Goal: Task Accomplishment & Management: Manage account settings

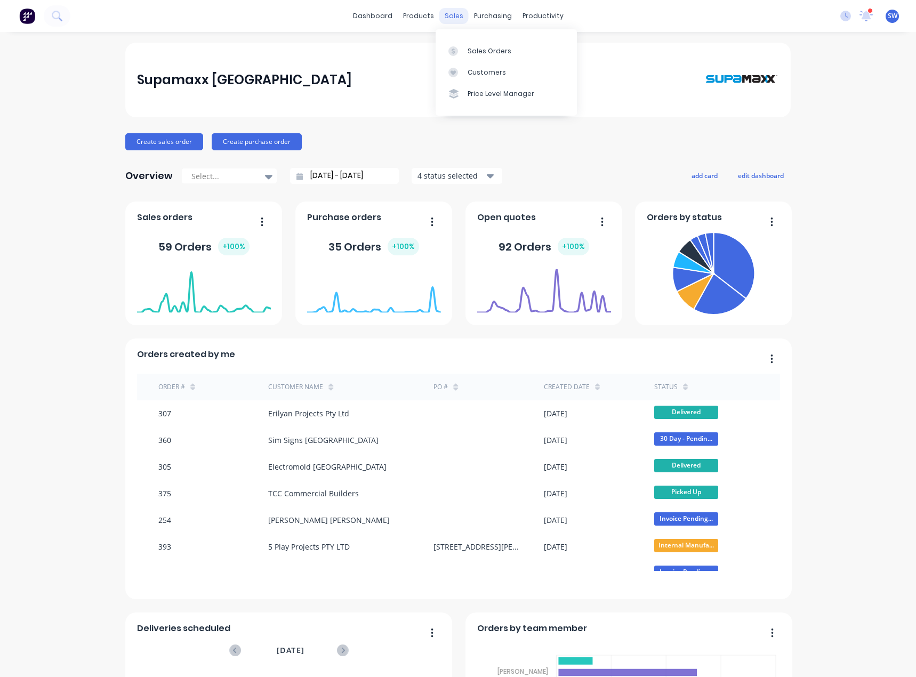
click at [449, 17] on div "sales" at bounding box center [453, 16] width 29 height 16
click at [474, 72] on div "Customers" at bounding box center [486, 73] width 38 height 10
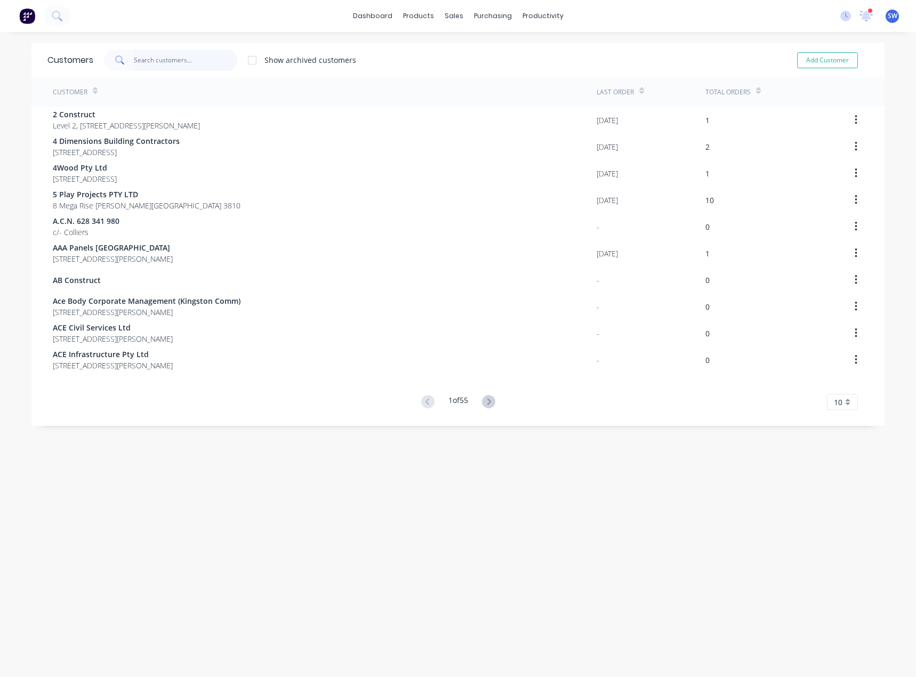
click at [180, 61] on input "text" at bounding box center [186, 60] width 104 height 21
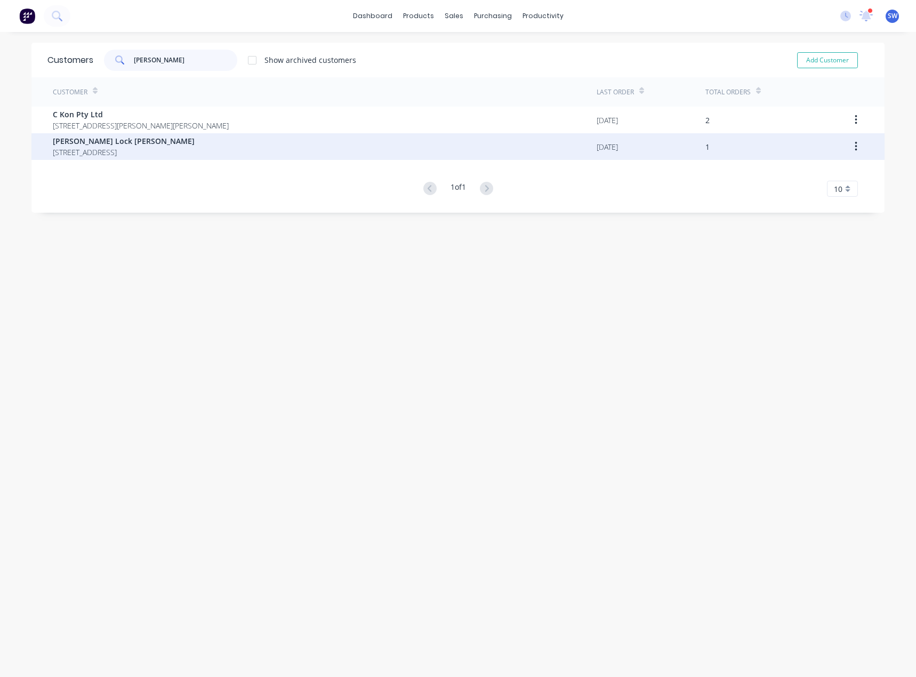
type input "[PERSON_NAME]"
click at [87, 148] on span "[STREET_ADDRESS]" at bounding box center [124, 152] width 142 height 11
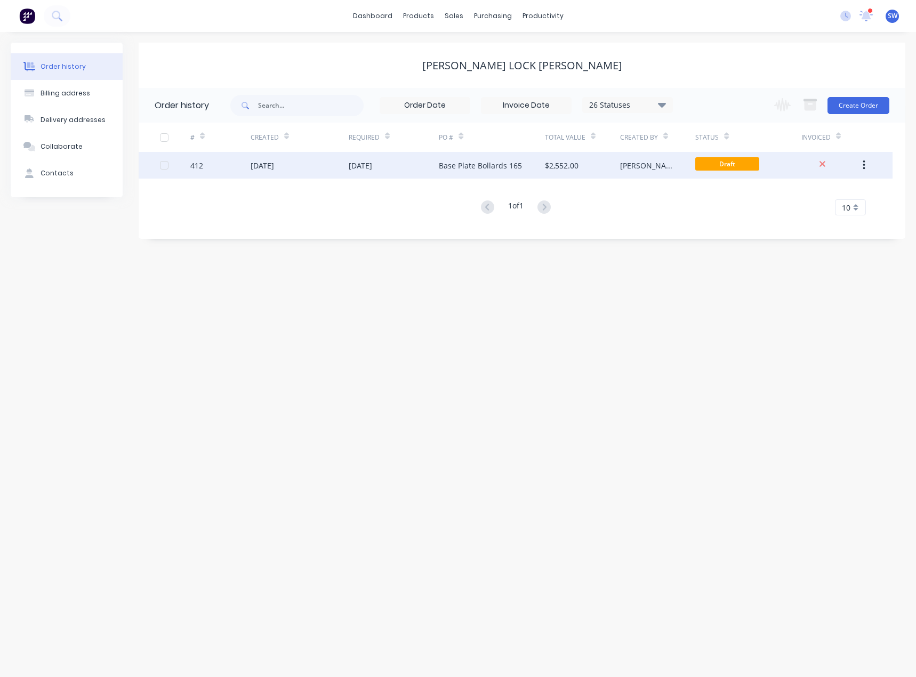
click at [538, 165] on div "Base Plate Bollards 165" at bounding box center [492, 165] width 106 height 27
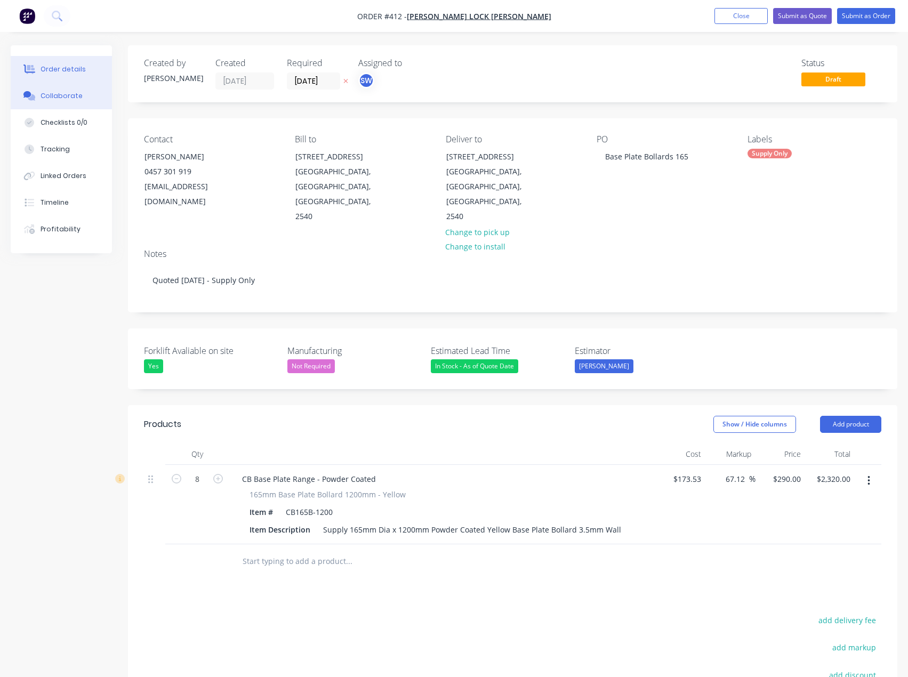
click at [71, 90] on button "Collaborate" at bounding box center [61, 96] width 101 height 27
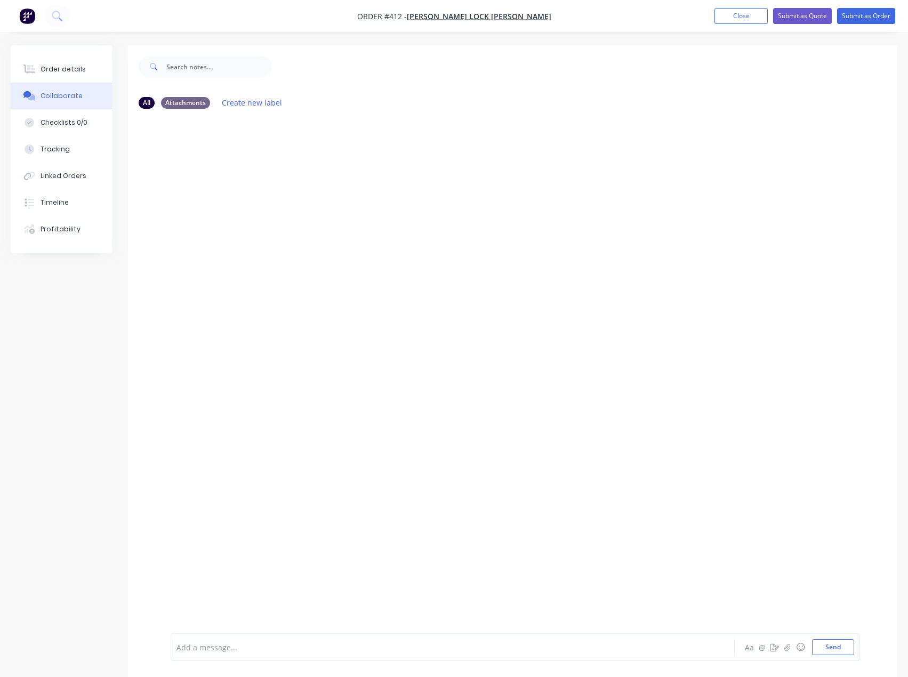
click at [290, 649] on div at bounding box center [430, 647] width 507 height 11
click at [788, 652] on button "button" at bounding box center [787, 647] width 13 height 13
click at [324, 630] on div at bounding box center [515, 612] width 678 height 54
click at [214, 652] on div at bounding box center [430, 647] width 507 height 11
click at [830, 648] on button "Send" at bounding box center [833, 647] width 42 height 16
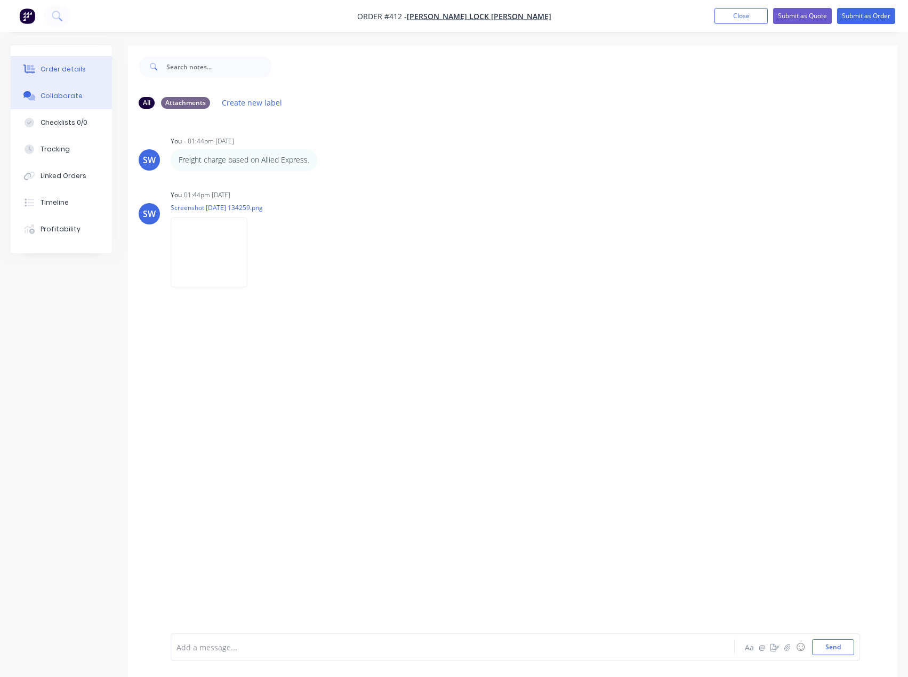
click at [60, 68] on div "Order details" at bounding box center [63, 70] width 45 height 10
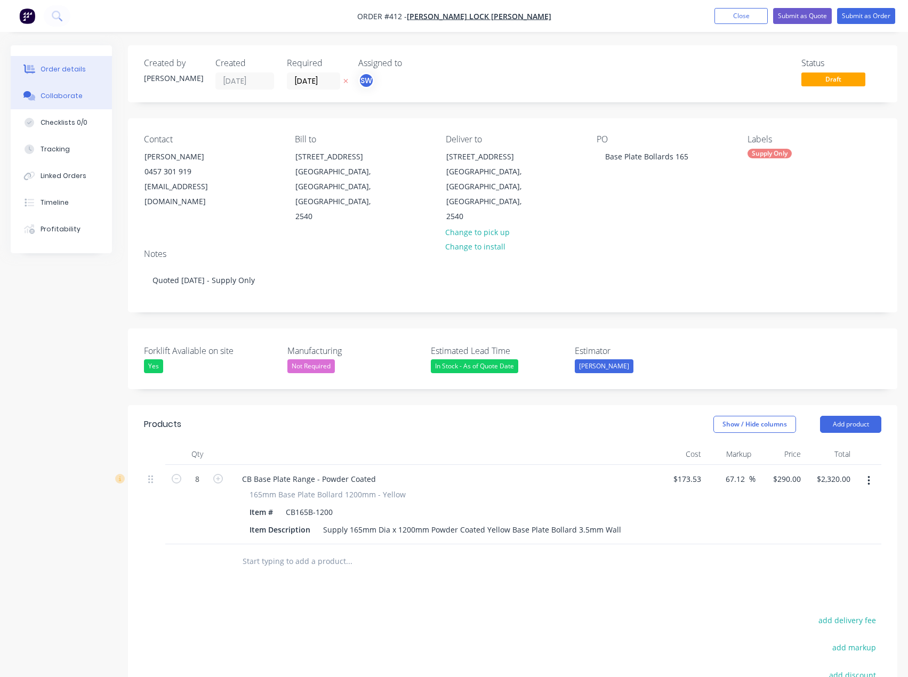
click at [63, 103] on button "Collaborate" at bounding box center [61, 96] width 101 height 27
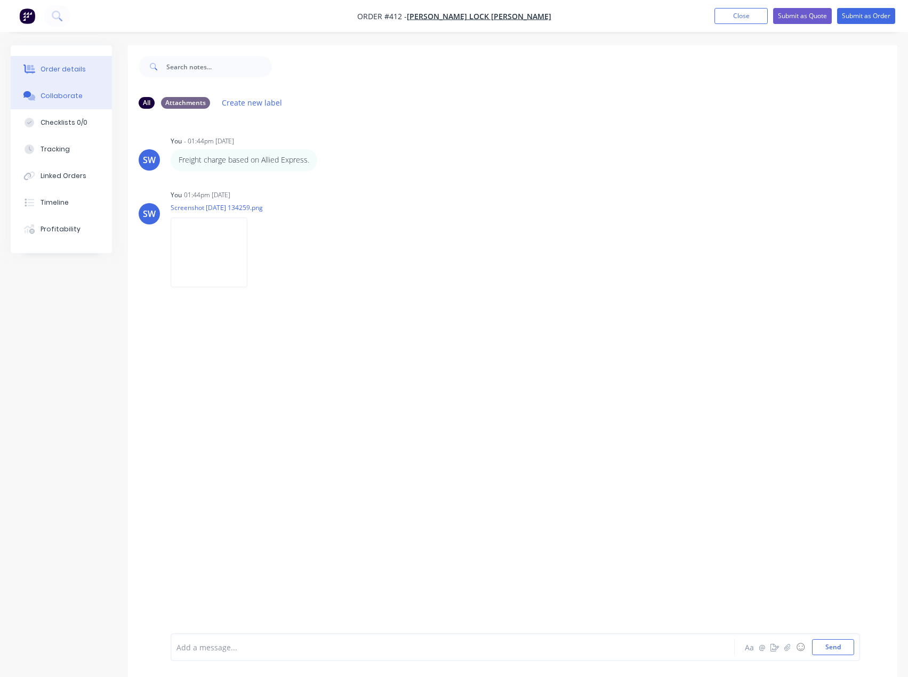
drag, startPoint x: 99, startPoint y: 69, endPoint x: 108, endPoint y: 76, distance: 10.7
click at [99, 69] on button "Order details" at bounding box center [61, 69] width 101 height 27
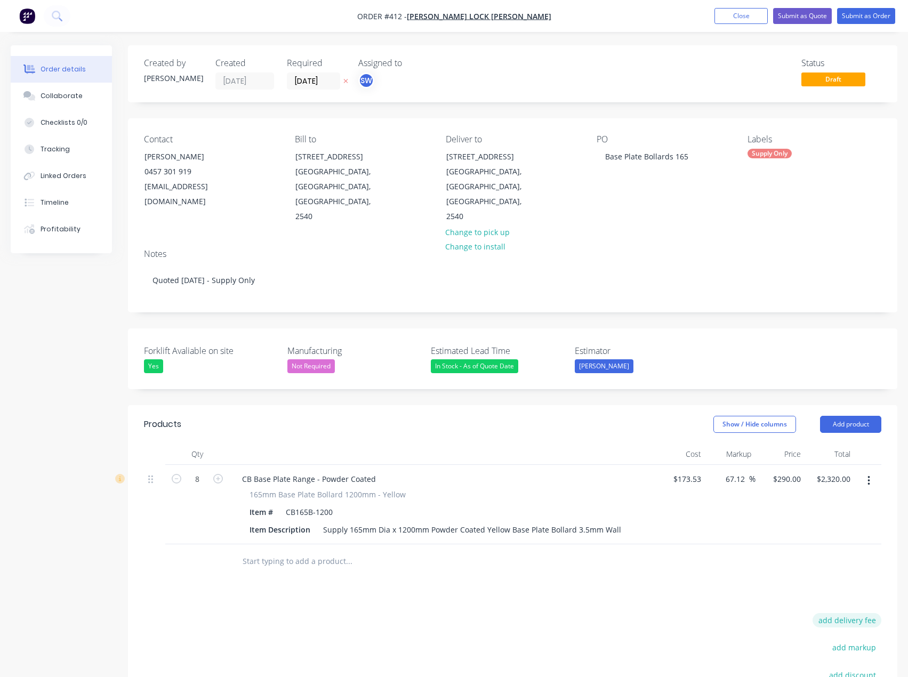
click at [827, 613] on button "add delivery fee" at bounding box center [846, 620] width 69 height 14
type input "510"
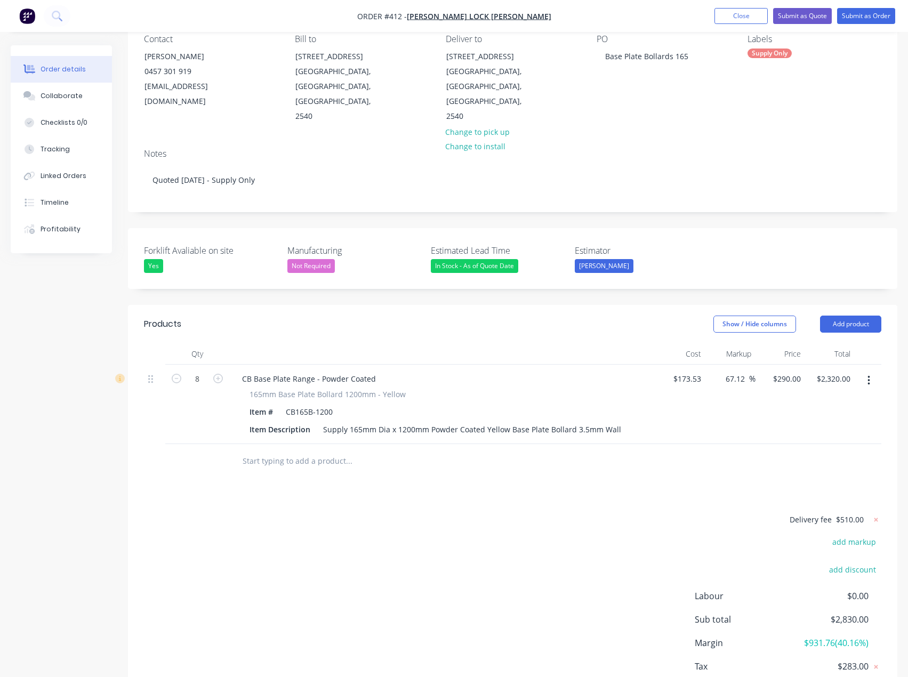
scroll to position [107, 0]
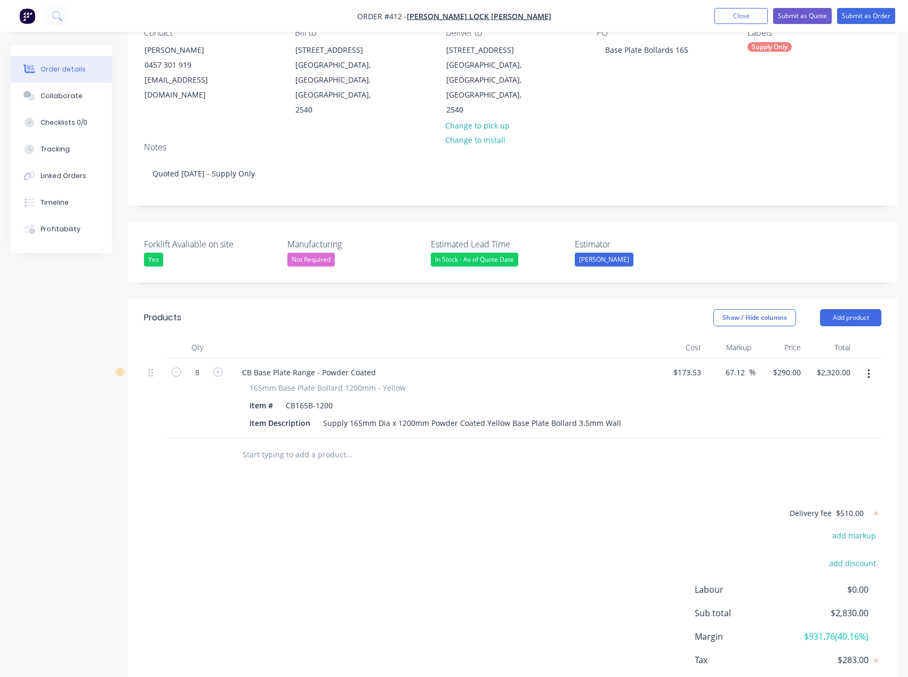
click at [843, 506] on form "Delivery fee $510.00" at bounding box center [813, 513] width 138 height 14
click at [843, 507] on span "$510.00" at bounding box center [850, 512] width 28 height 11
click at [848, 507] on span "$510.00" at bounding box center [850, 512] width 28 height 11
click at [876, 511] on icon at bounding box center [876, 513] width 4 height 4
click at [864, 506] on button "add delivery fee" at bounding box center [846, 513] width 69 height 14
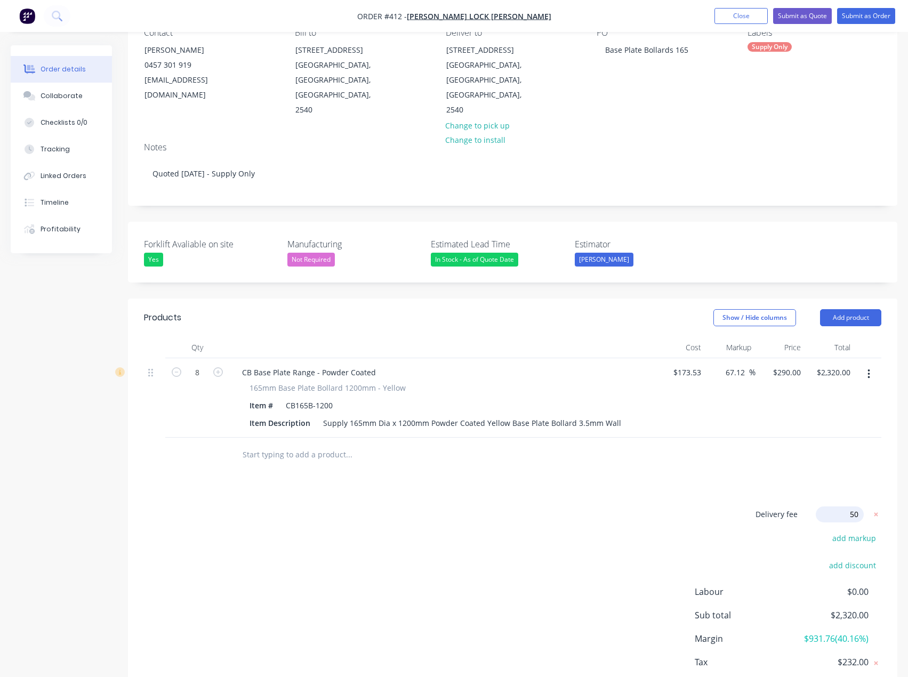
type input "500"
click input "submit" at bounding box center [0, 0] width 0 height 0
click at [555, 464] on div "Products Show / Hide columns Add product Qty Cost Markup Price Total 8 CB Base …" at bounding box center [512, 511] width 769 height 424
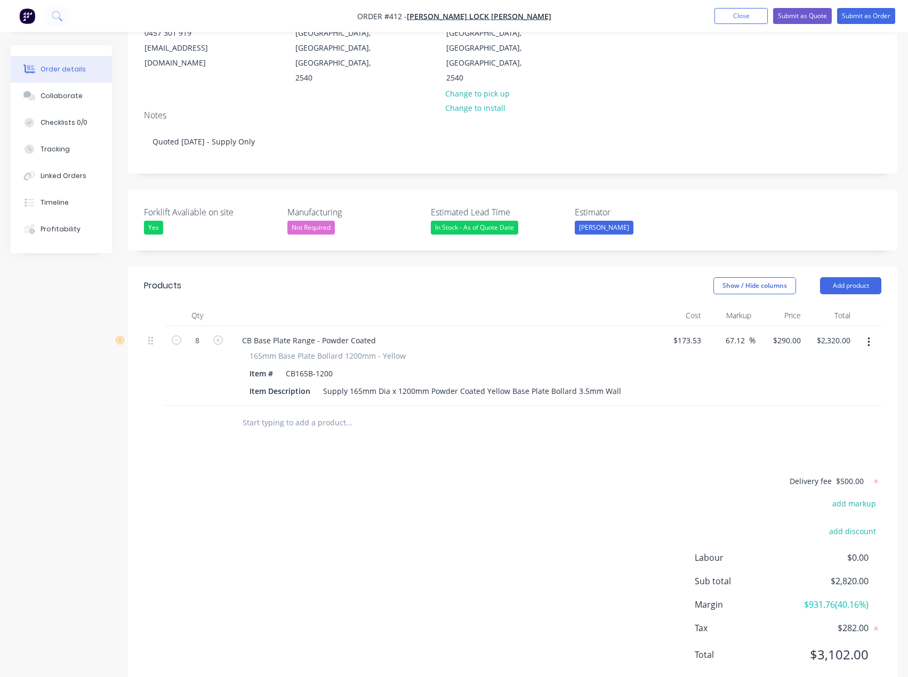
scroll to position [0, 0]
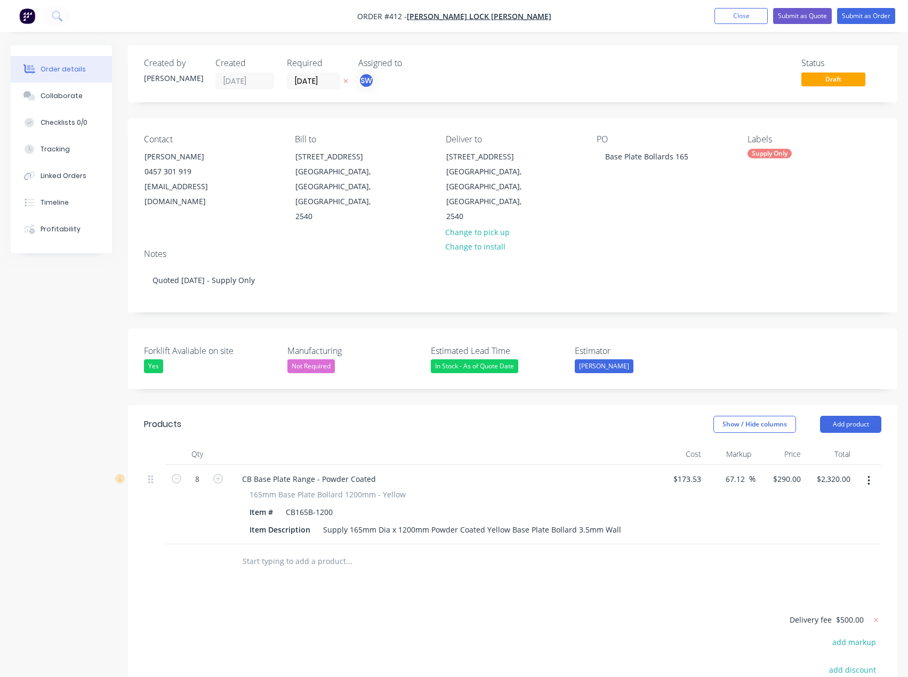
click at [614, 72] on div "Status Draft" at bounding box center [673, 73] width 416 height 31
click at [688, 21] on nav "Order #412 - [PERSON_NAME] Lock [PERSON_NAME] Add product Close Submit as Quote…" at bounding box center [454, 16] width 908 height 32
click at [11, 440] on div "Created by [PERSON_NAME] Created [DATE] Required [DATE] Assigned to SW Status D…" at bounding box center [454, 445] width 886 height 800
click at [810, 12] on button "Submit as Quote" at bounding box center [802, 16] width 59 height 16
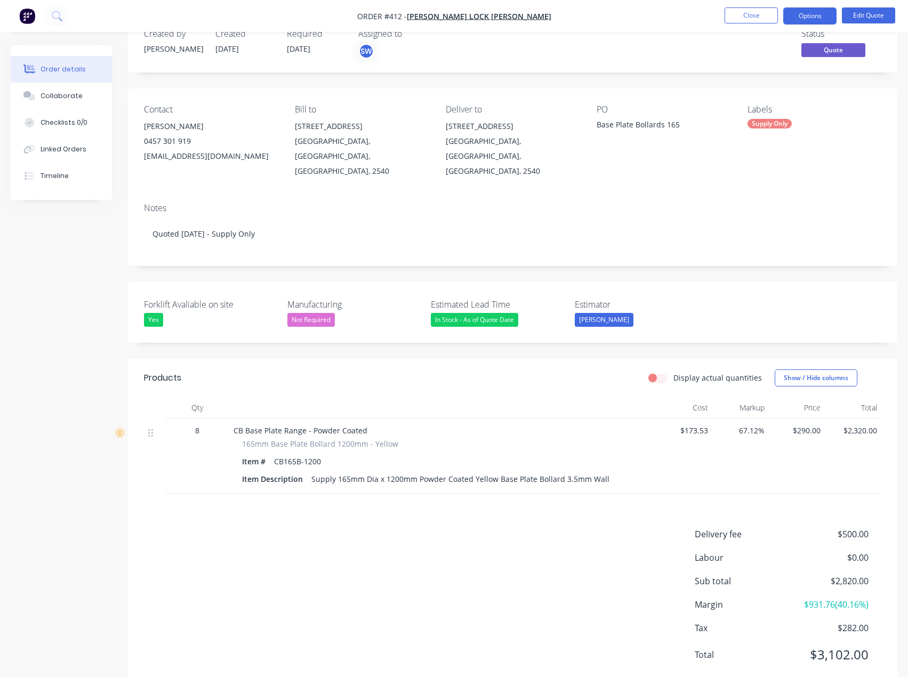
scroll to position [44, 0]
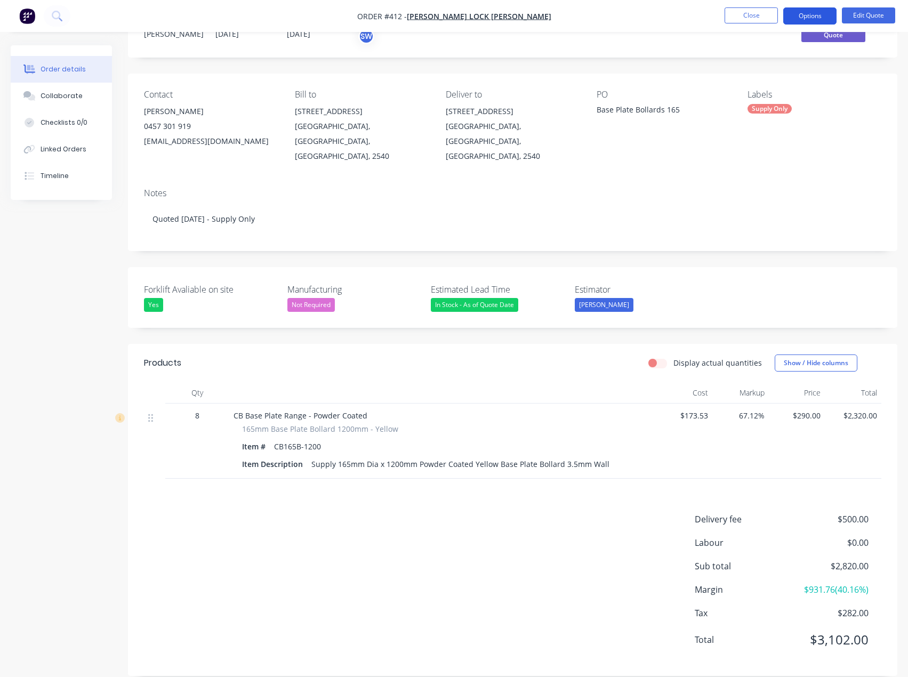
click at [817, 13] on button "Options" at bounding box center [809, 15] width 53 height 17
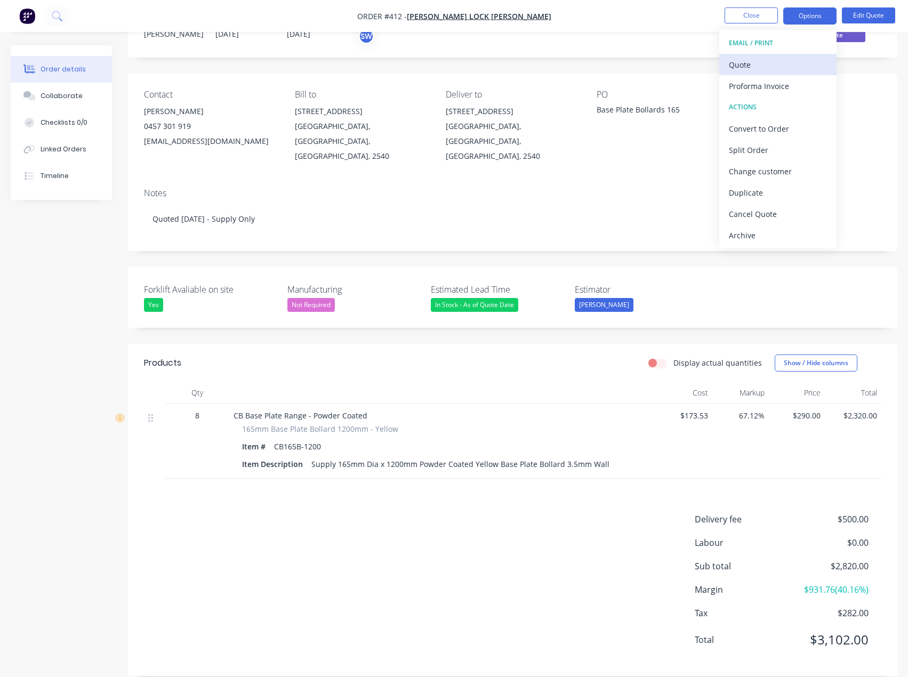
click at [760, 62] on div "Quote" at bounding box center [778, 64] width 98 height 15
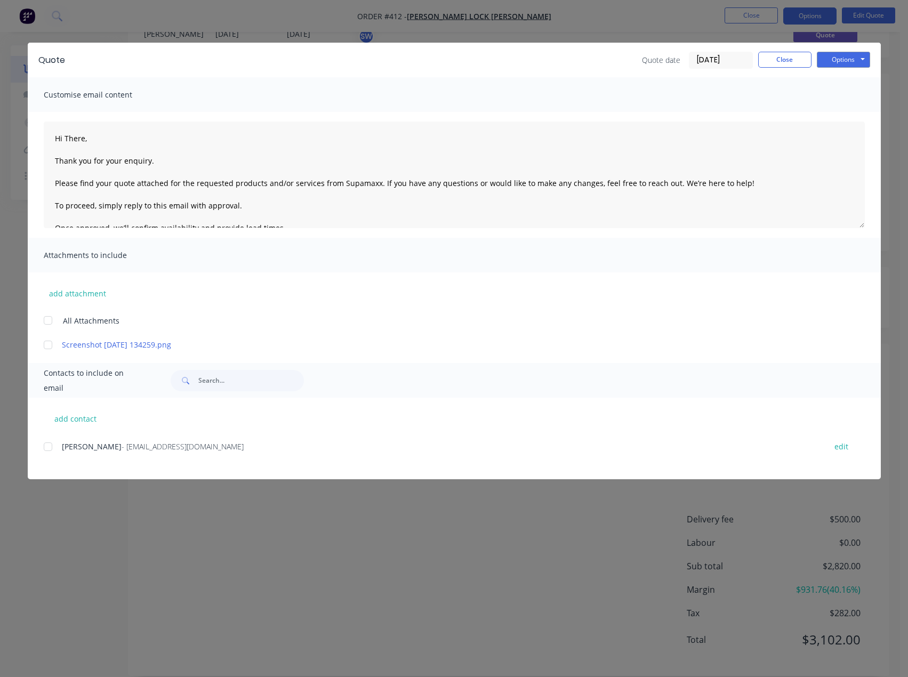
click at [50, 449] on div at bounding box center [47, 446] width 21 height 21
click at [60, 414] on button "add contact" at bounding box center [76, 418] width 64 height 16
type textarea "Hi There, Thank you for your enquiry. Please find your quote attached for the r…"
select select "AU"
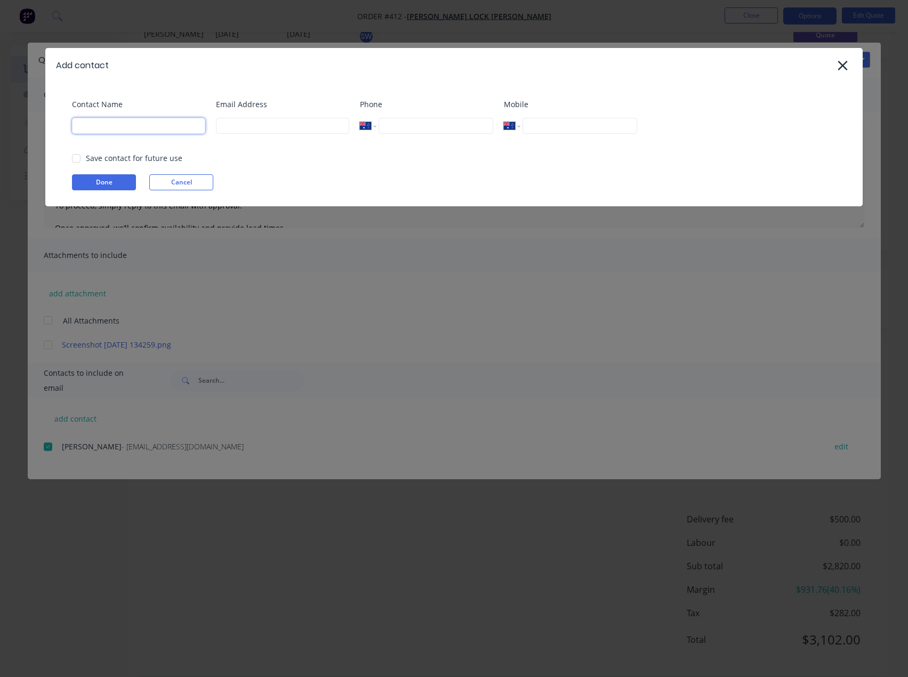
click at [104, 131] on input at bounding box center [138, 126] width 133 height 16
type input "[PERSON_NAME]"
click at [262, 124] on input at bounding box center [282, 126] width 133 height 16
type input "[PERSON_NAME][EMAIL_ADDRESS][DOMAIN_NAME]"
click at [90, 180] on button "Done" at bounding box center [104, 182] width 64 height 16
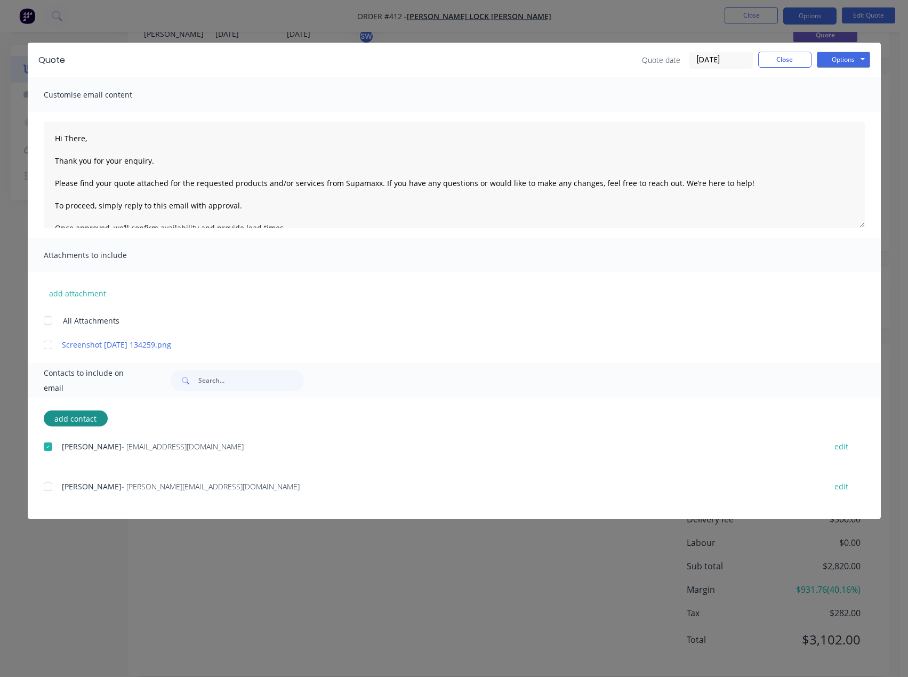
click at [46, 489] on div at bounding box center [47, 486] width 21 height 21
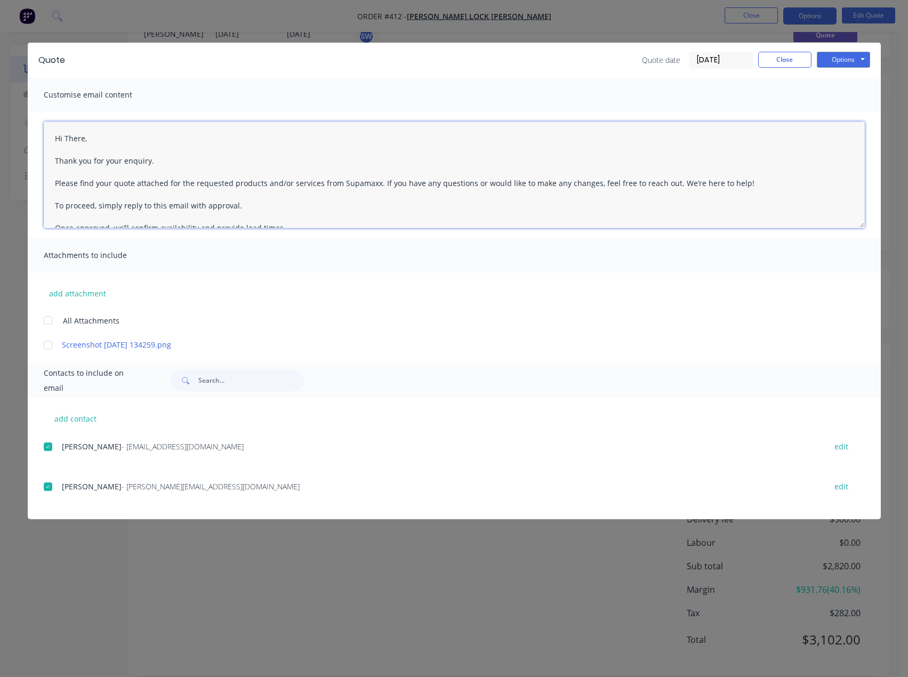
click at [84, 137] on textarea "Hi There, Thank you for your enquiry. Please find your quote attached for the r…" at bounding box center [454, 175] width 821 height 107
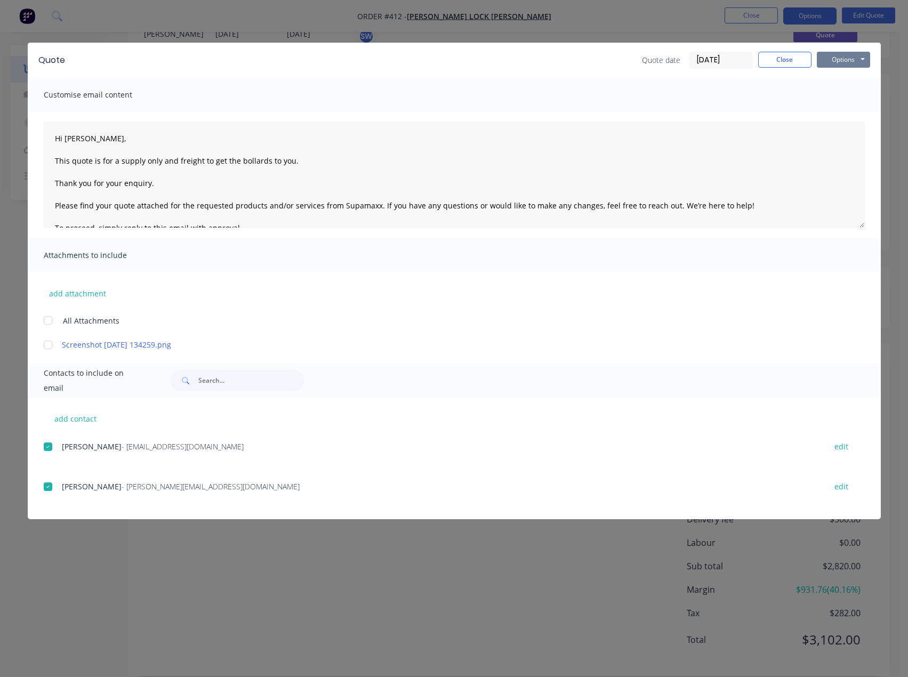
click at [856, 62] on button "Options" at bounding box center [843, 60] width 53 height 16
click at [846, 112] on button "Email" at bounding box center [851, 114] width 68 height 18
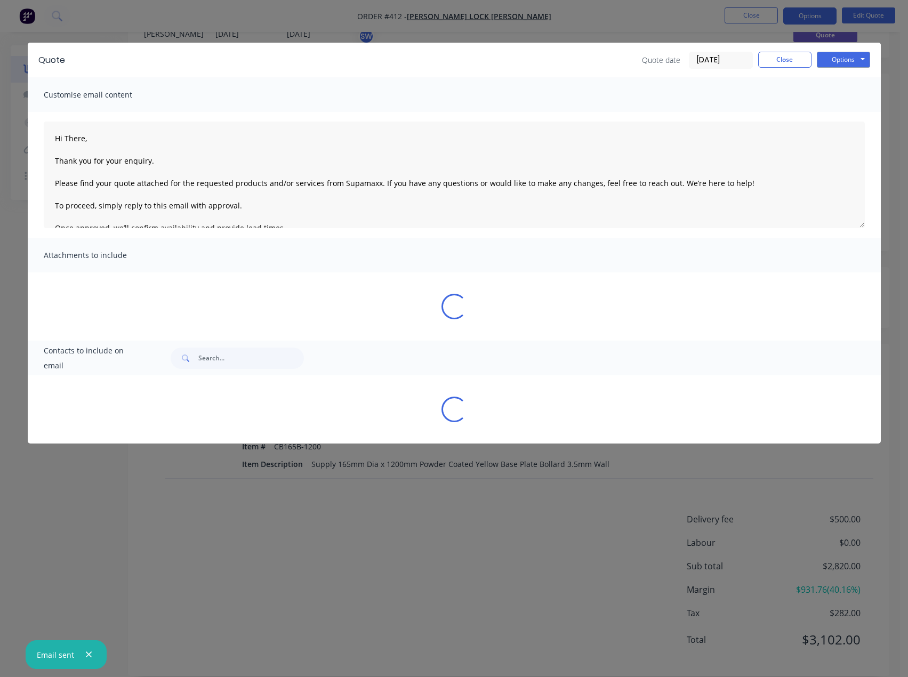
type textarea "Hi There, Thank you for your enquiry. Please find your quote attached for the r…"
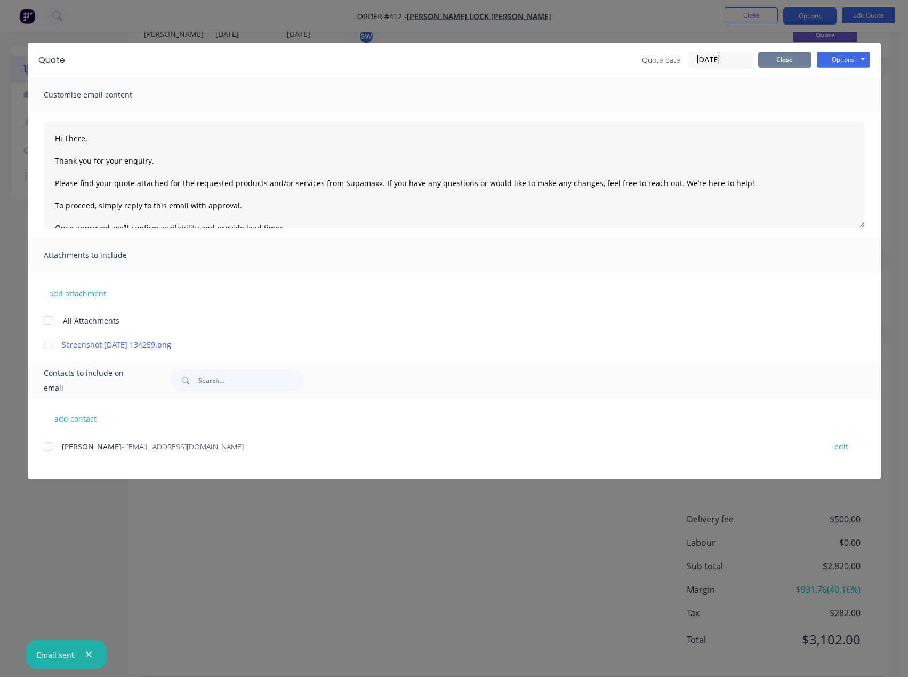
click at [799, 66] on button "Close" at bounding box center [784, 60] width 53 height 16
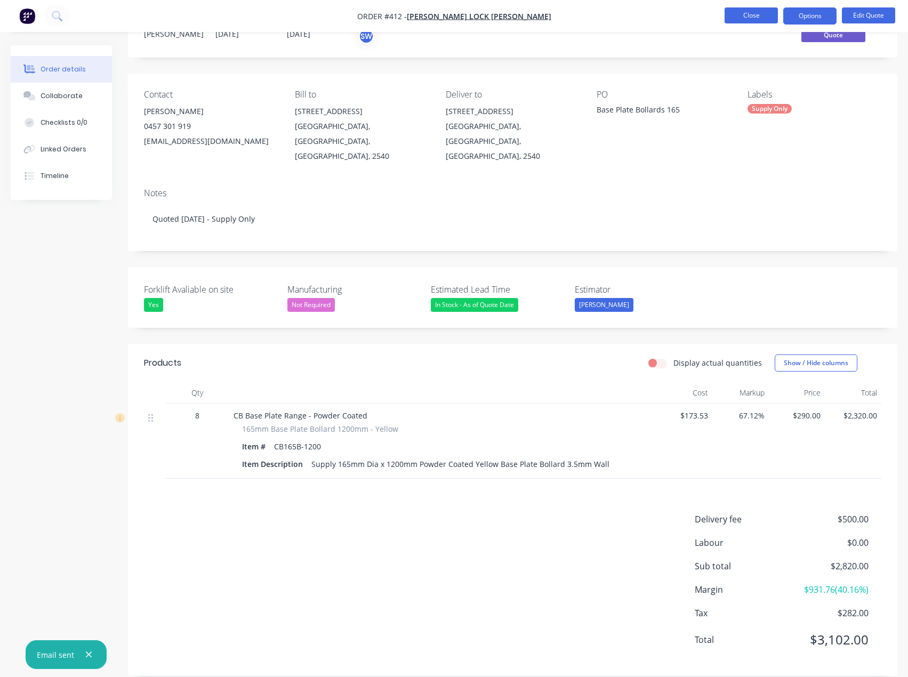
click at [752, 17] on button "Close" at bounding box center [750, 15] width 53 height 16
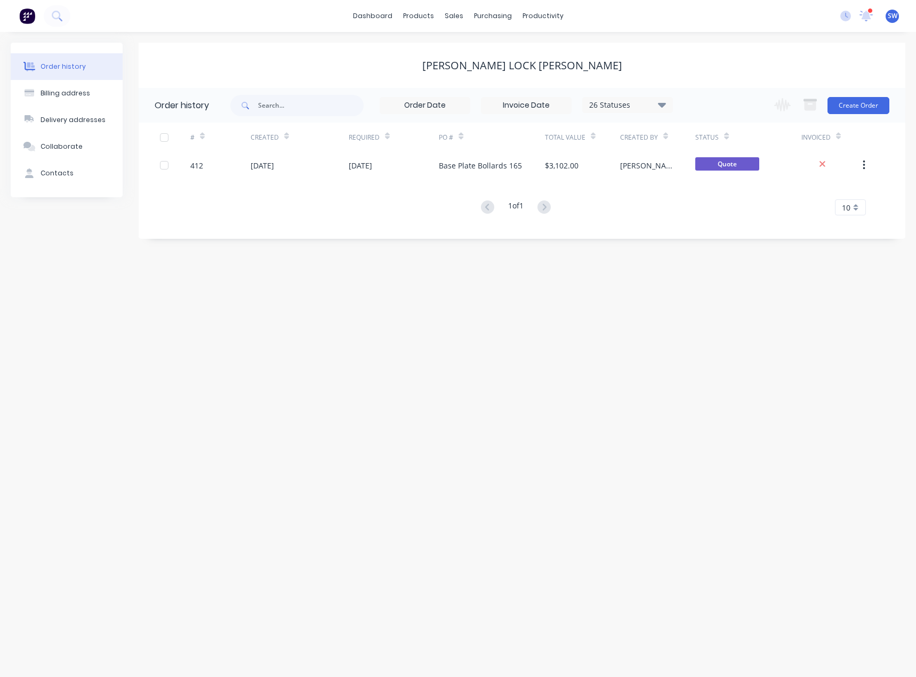
click at [869, 11] on div at bounding box center [869, 10] width 5 height 5
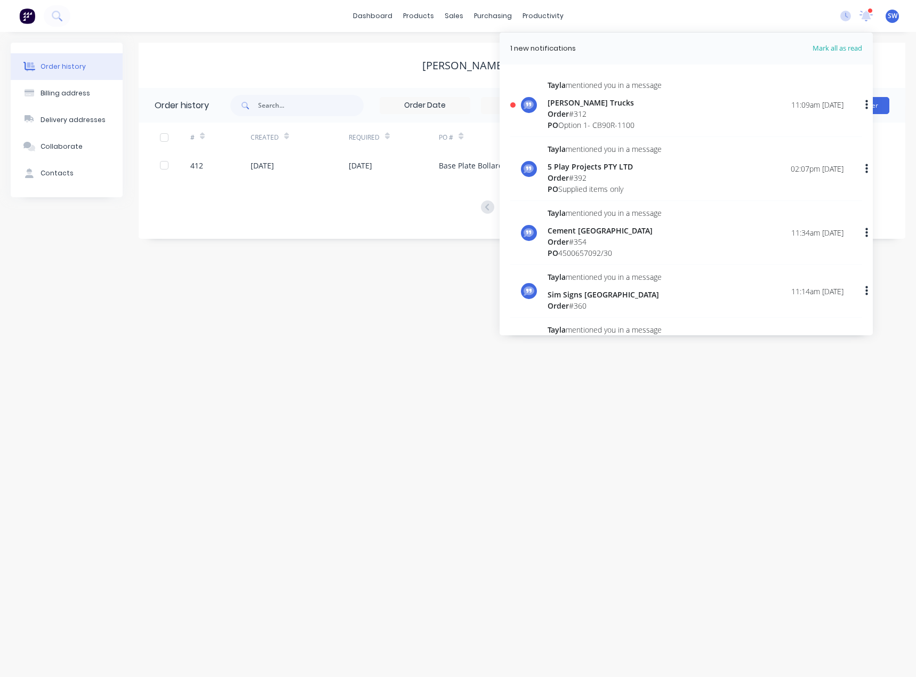
click at [662, 109] on div "Order # 312" at bounding box center [604, 113] width 114 height 11
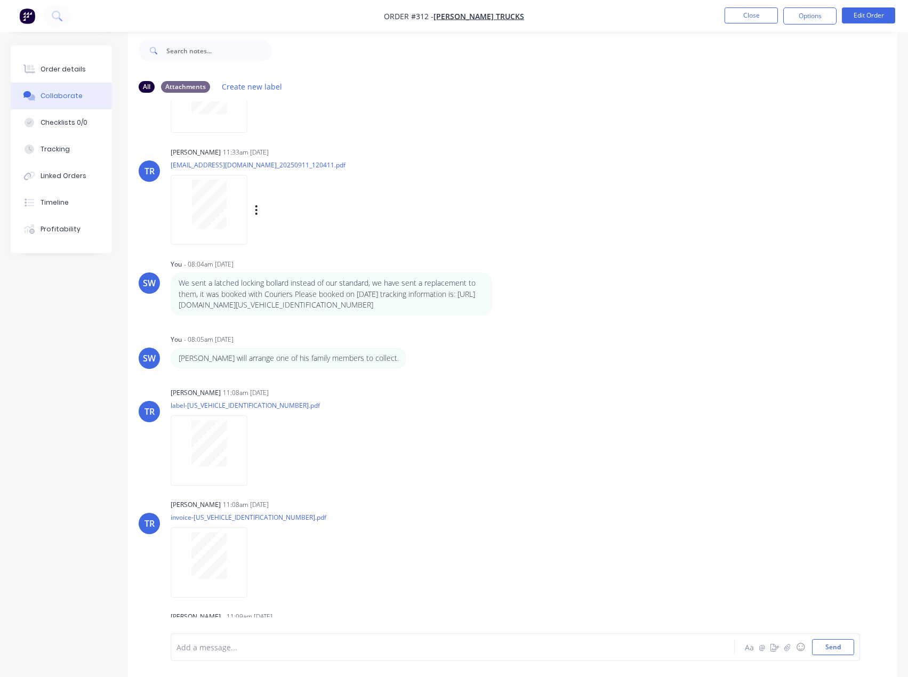
scroll to position [510, 0]
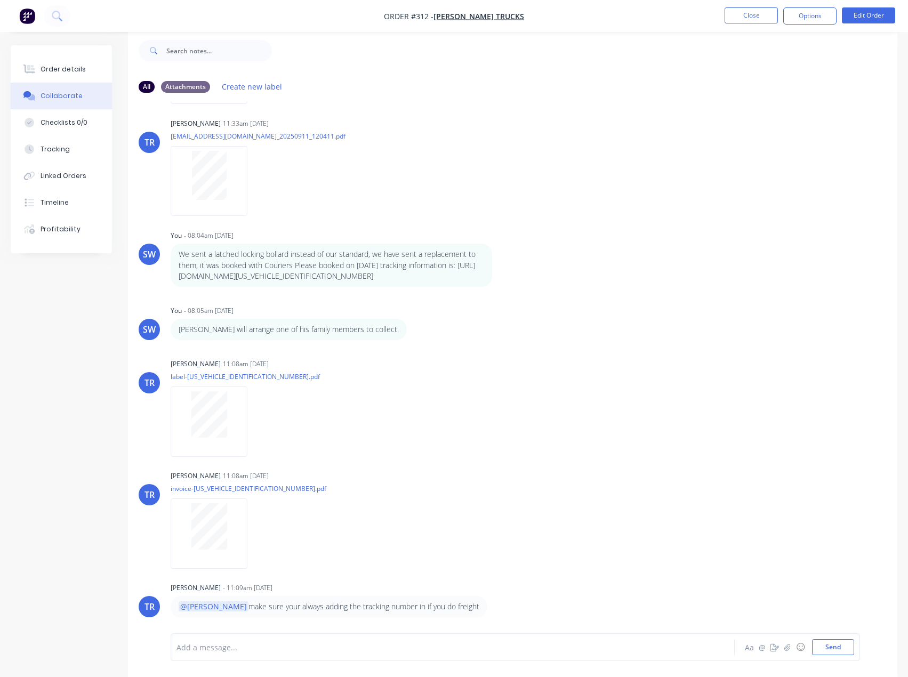
click at [224, 647] on div at bounding box center [430, 647] width 507 height 11
click at [763, 12] on button "Close" at bounding box center [750, 15] width 53 height 16
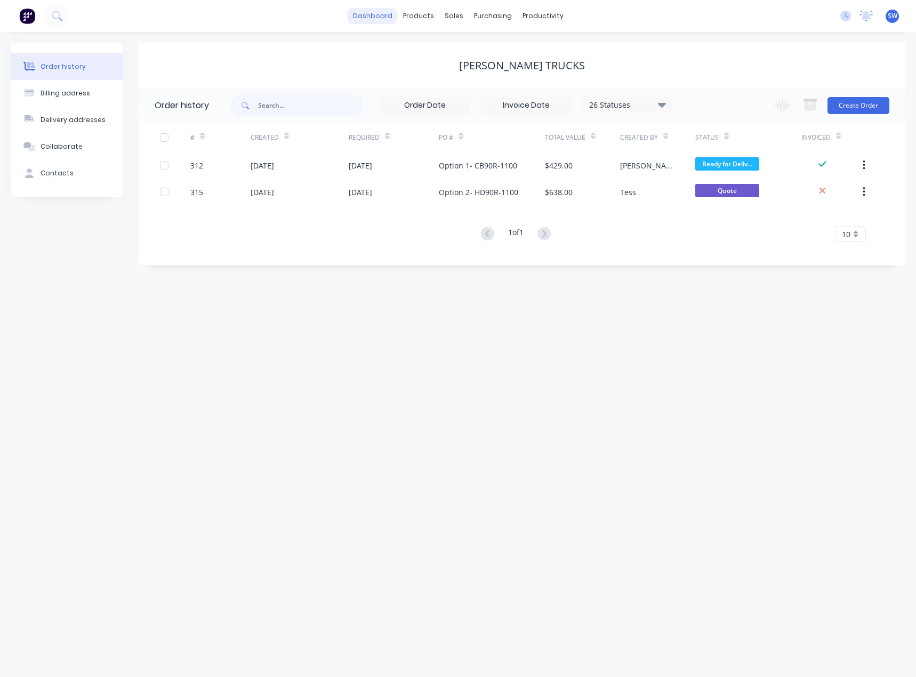
click at [375, 16] on link "dashboard" at bounding box center [373, 16] width 50 height 16
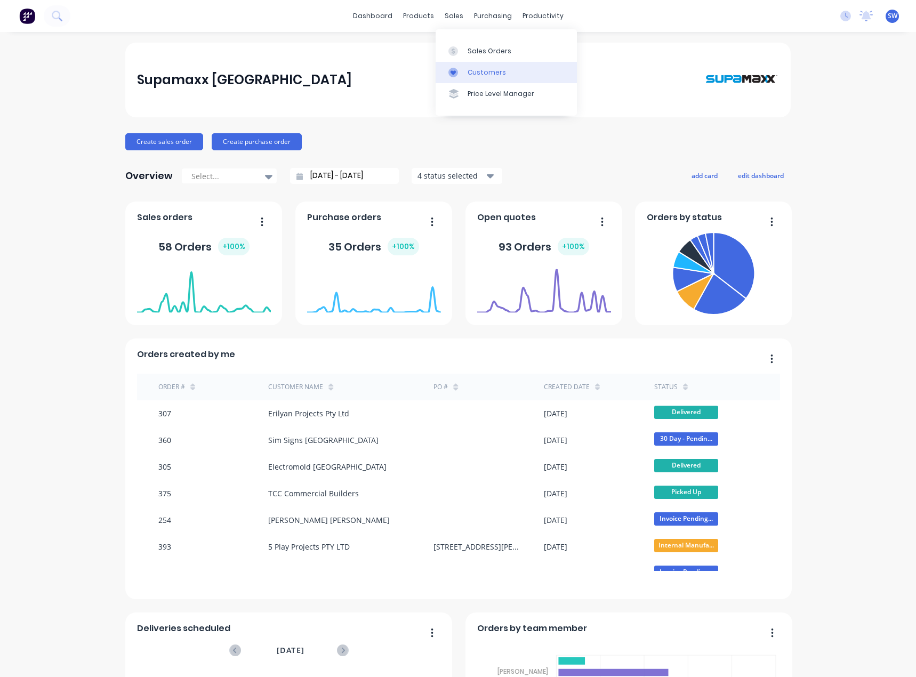
click at [454, 68] on icon at bounding box center [453, 73] width 10 height 10
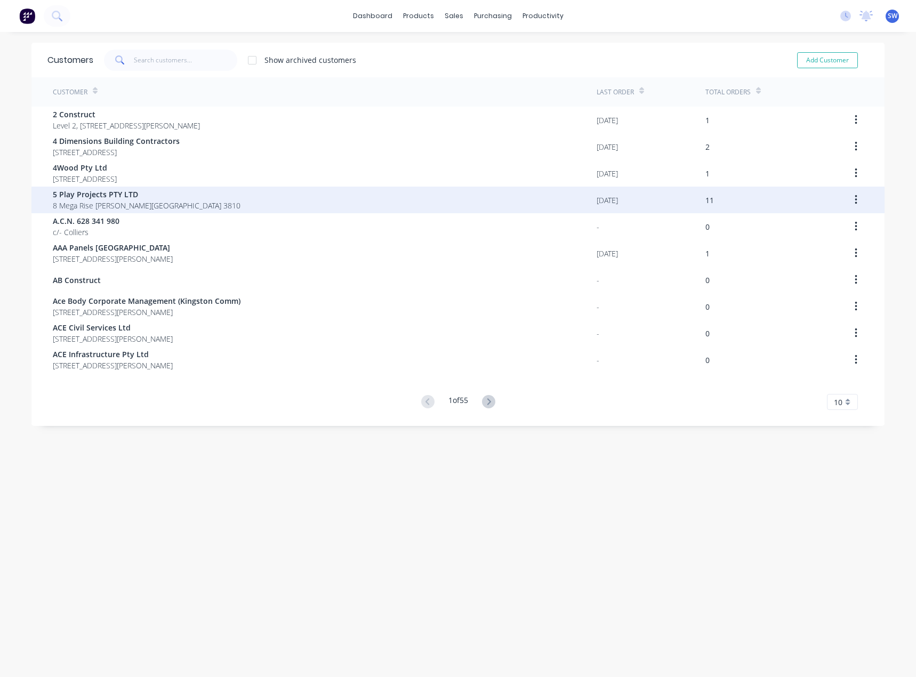
click at [69, 197] on span "5 Play Projects PTY LTD" at bounding box center [147, 194] width 188 height 11
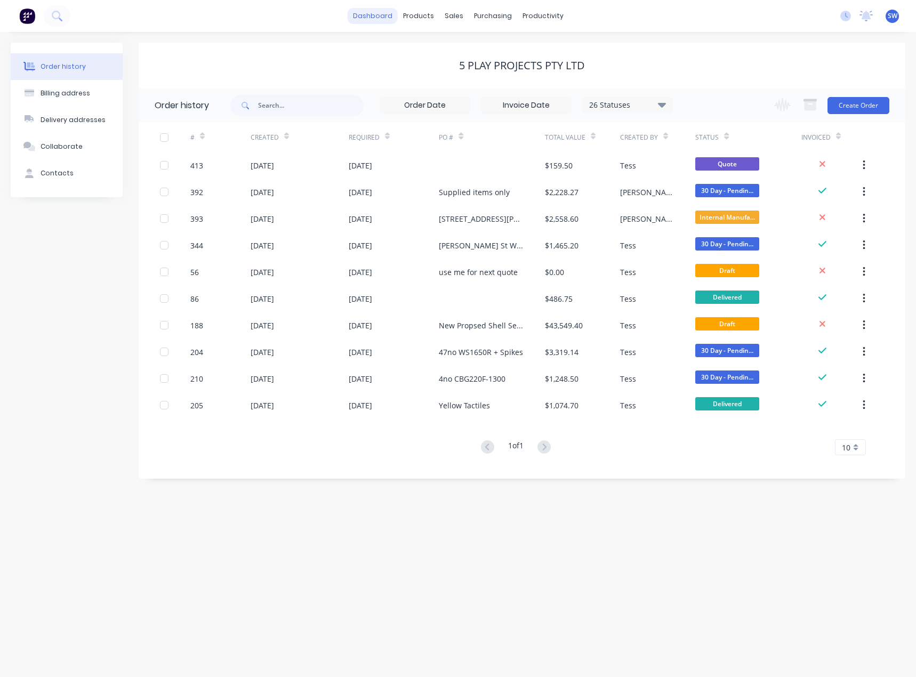
click at [376, 12] on link "dashboard" at bounding box center [373, 16] width 50 height 16
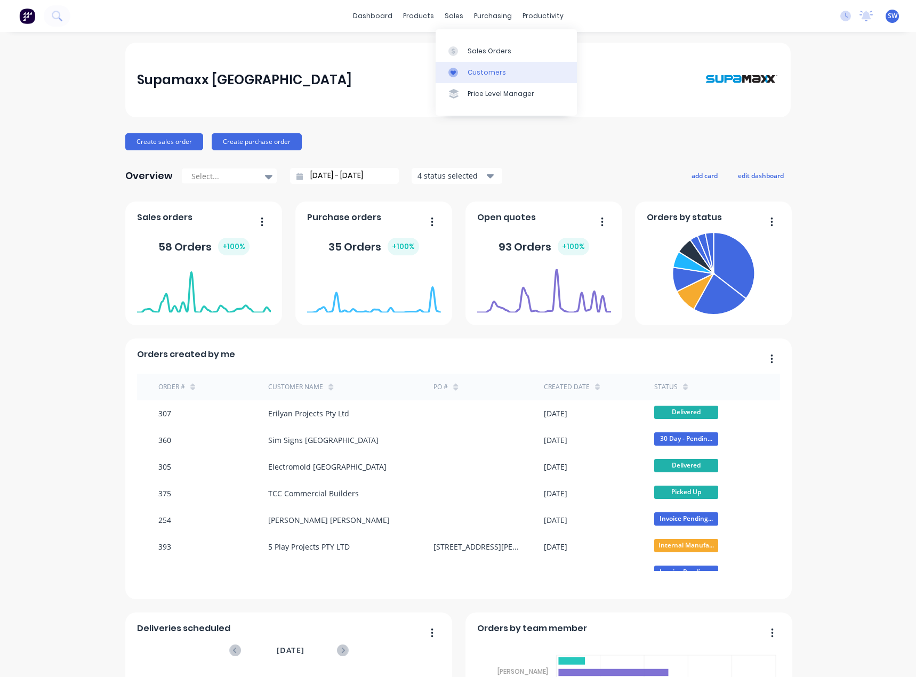
click at [490, 73] on div "Customers" at bounding box center [486, 73] width 38 height 10
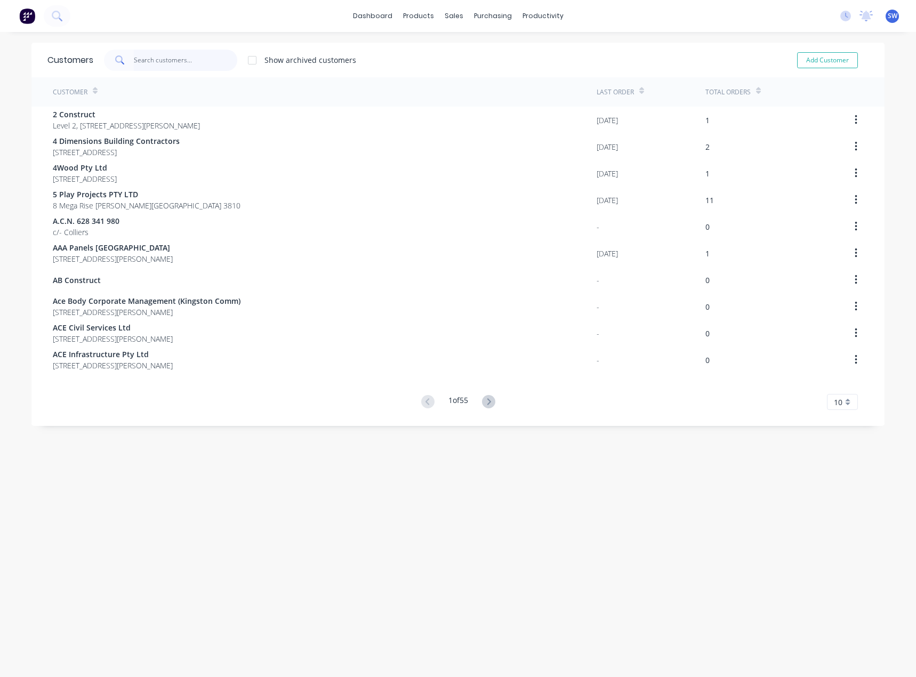
click at [183, 60] on input "text" at bounding box center [186, 60] width 104 height 21
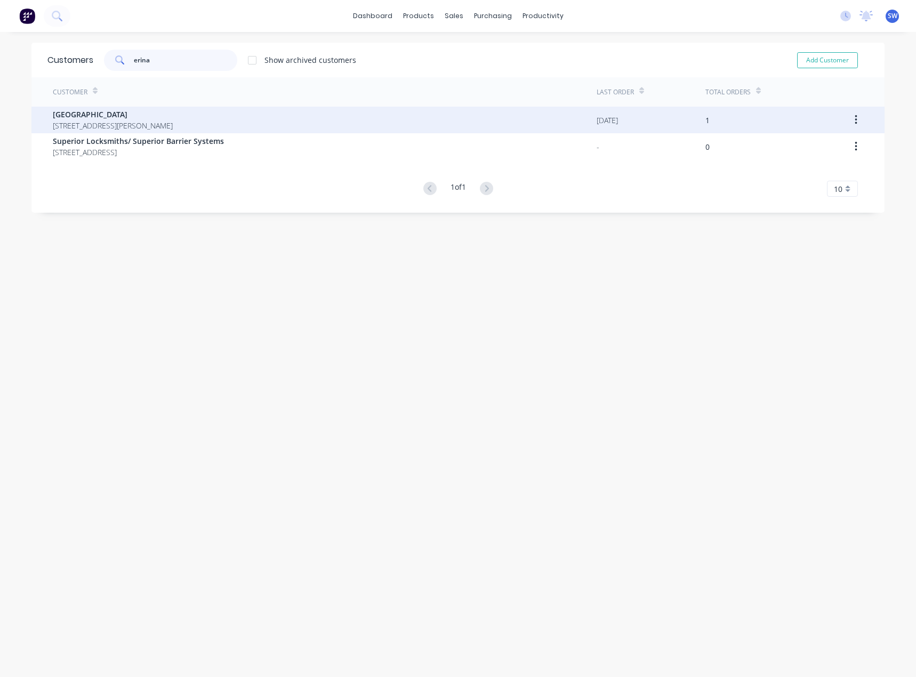
type input "erina"
click at [103, 119] on span "[GEOGRAPHIC_DATA]" at bounding box center [113, 114] width 120 height 11
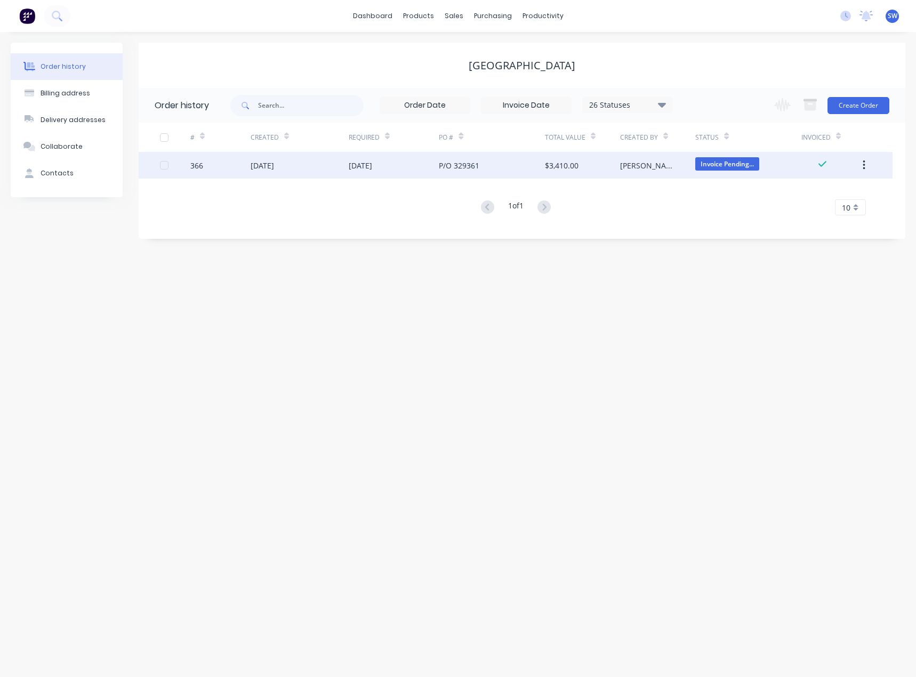
click at [326, 159] on div "[DATE]" at bounding box center [300, 165] width 98 height 27
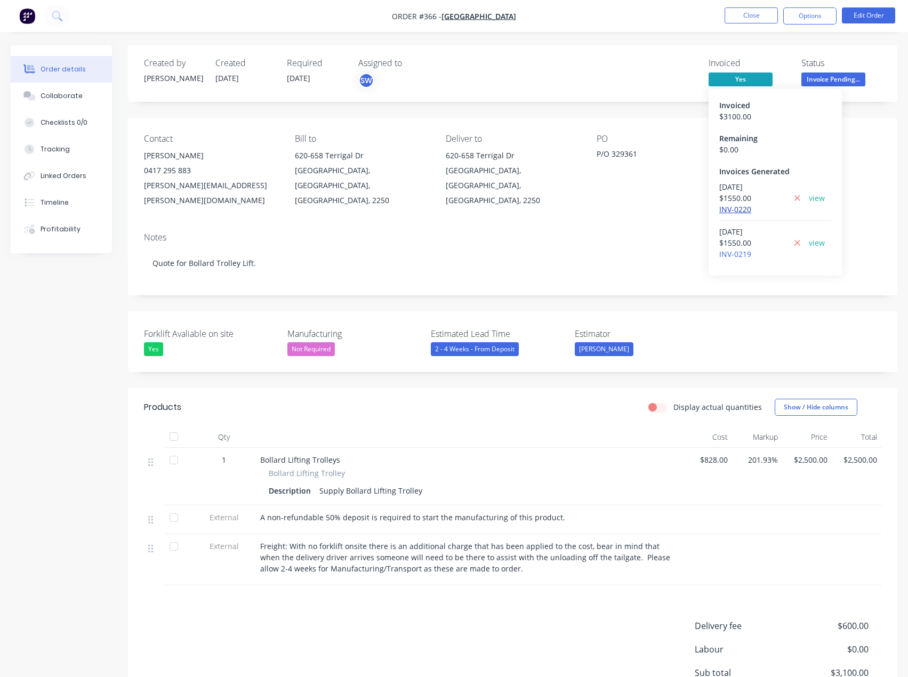
click at [729, 211] on link "INV-0220" at bounding box center [735, 209] width 32 height 10
click at [742, 17] on button "Close" at bounding box center [750, 15] width 53 height 16
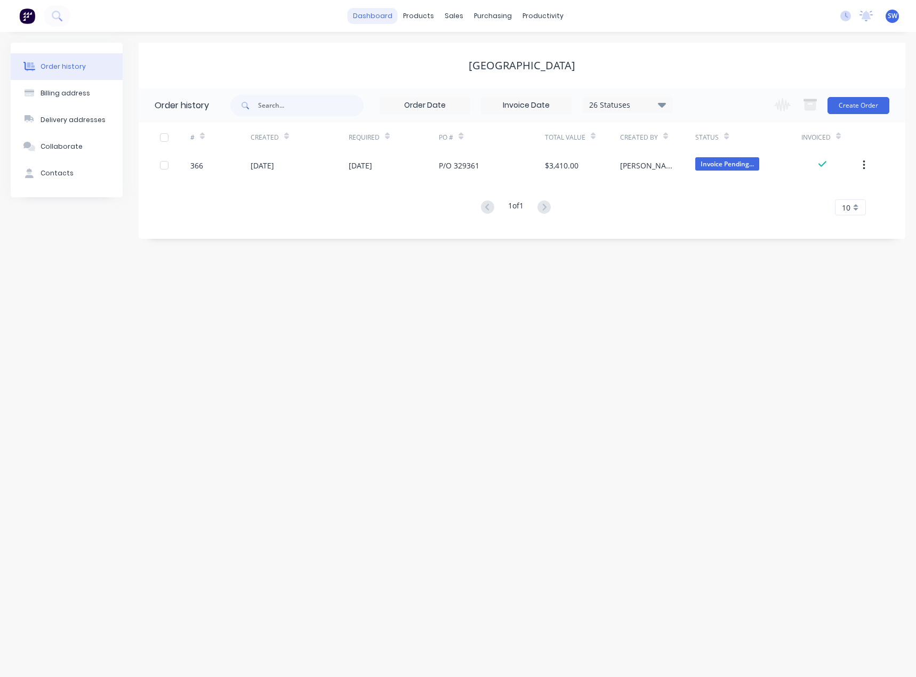
click at [373, 15] on link "dashboard" at bounding box center [373, 16] width 50 height 16
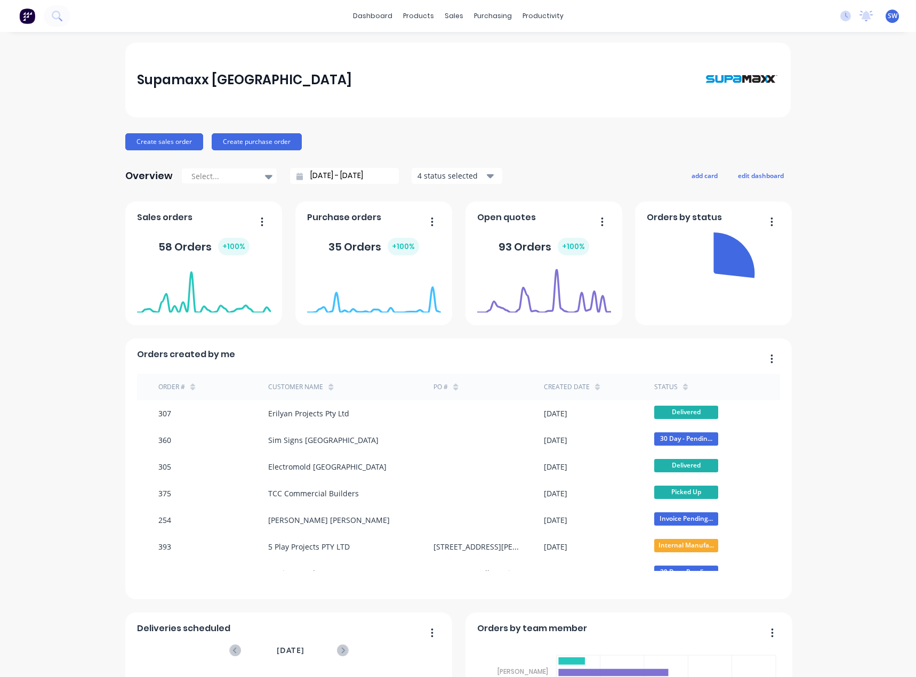
click at [817, 158] on div "Supamaxx [GEOGRAPHIC_DATA] Create sales order Create purchase order Overview Se…" at bounding box center [458, 458] width 916 height 831
click at [888, 18] on span "SW" at bounding box center [893, 16] width 10 height 10
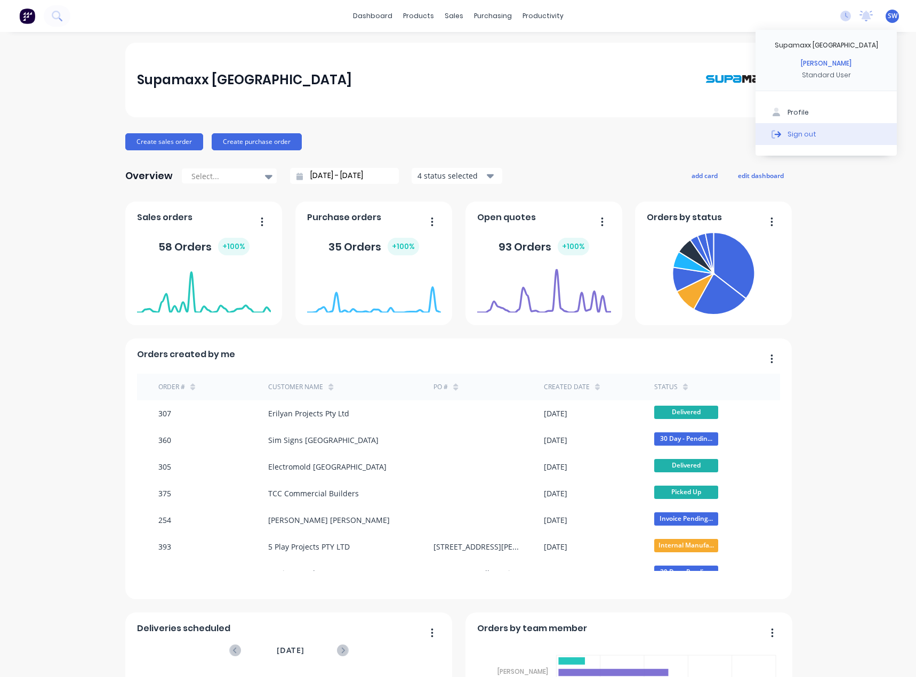
click at [848, 132] on button "Sign out" at bounding box center [825, 133] width 141 height 21
